Goal: Navigation & Orientation: Go to known website

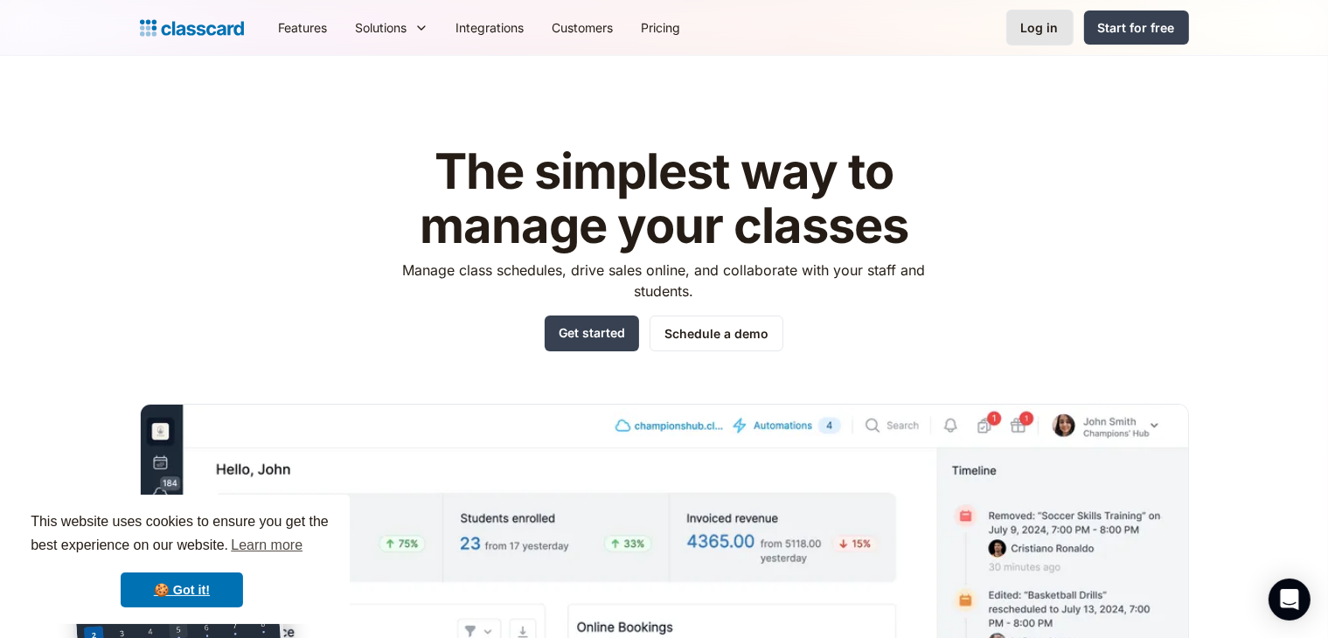
click at [1032, 29] on div "Log in" at bounding box center [1040, 27] width 38 height 18
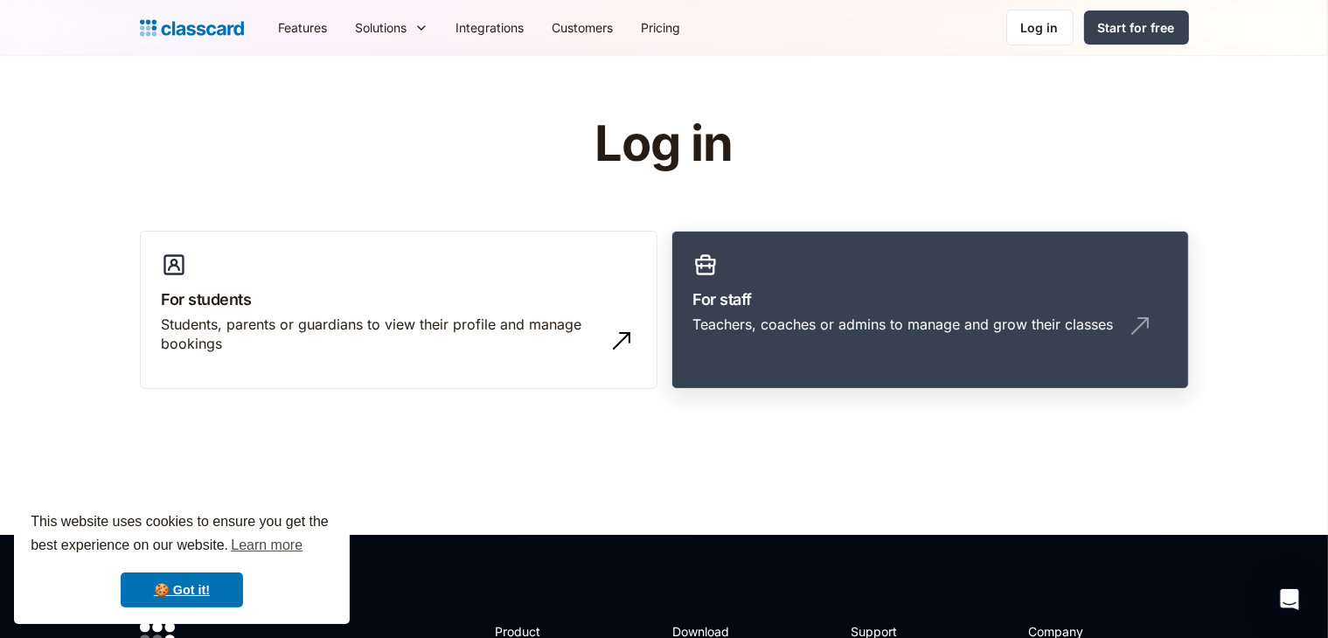
click at [1126, 321] on img at bounding box center [1140, 326] width 28 height 28
